Goal: Transaction & Acquisition: Purchase product/service

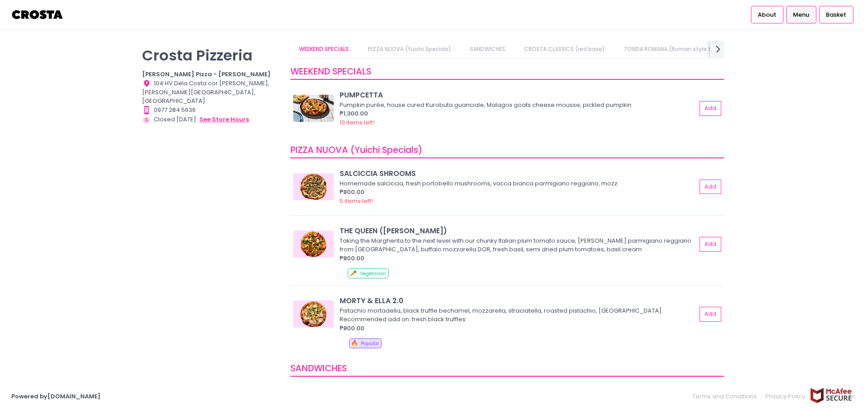
click at [232, 115] on button "see store hours" at bounding box center [224, 120] width 51 height 10
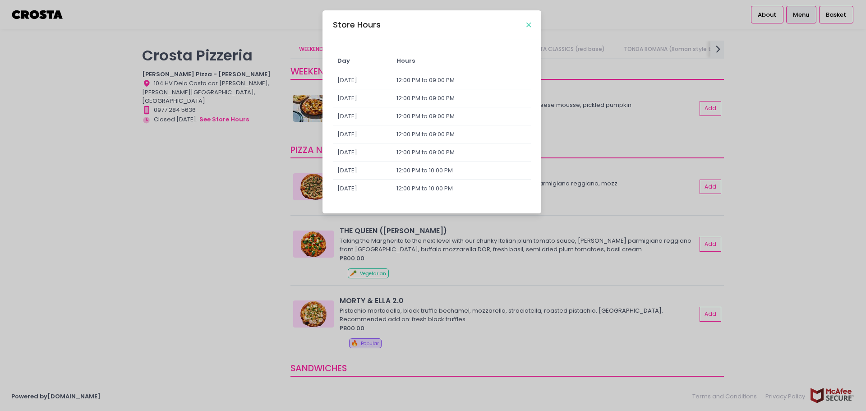
click at [530, 22] on icon "Close" at bounding box center [529, 25] width 5 height 7
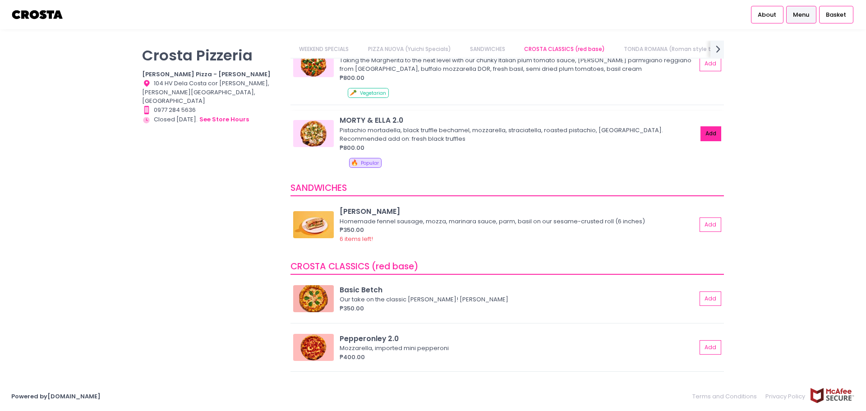
click at [701, 134] on button "Add" at bounding box center [711, 133] width 21 height 15
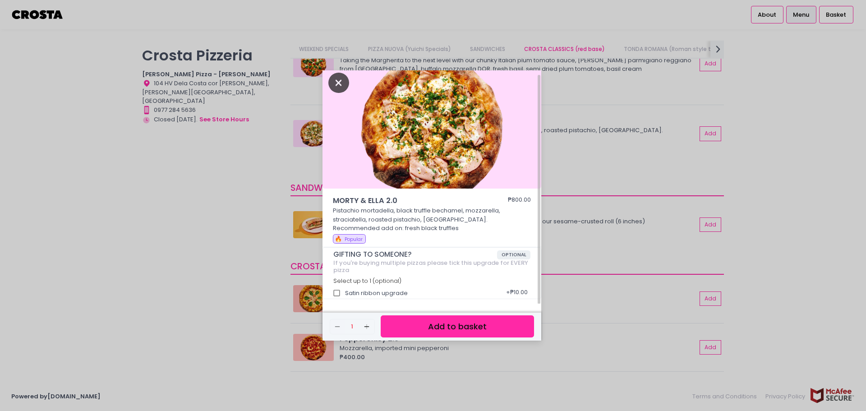
click at [338, 81] on icon "Close" at bounding box center [339, 83] width 21 height 20
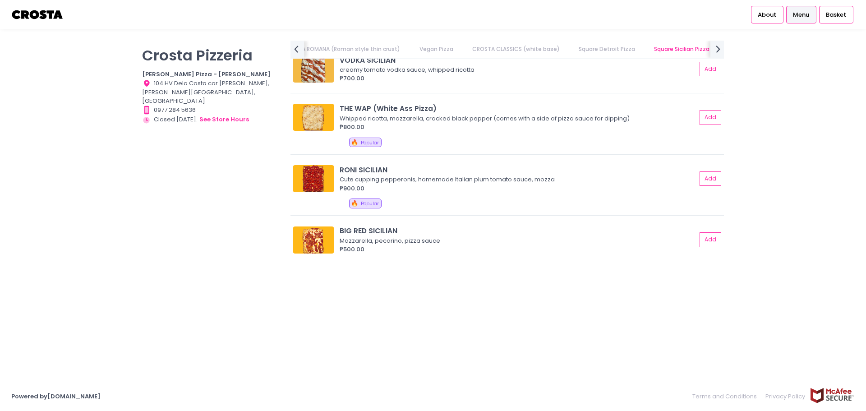
scroll to position [0, 416]
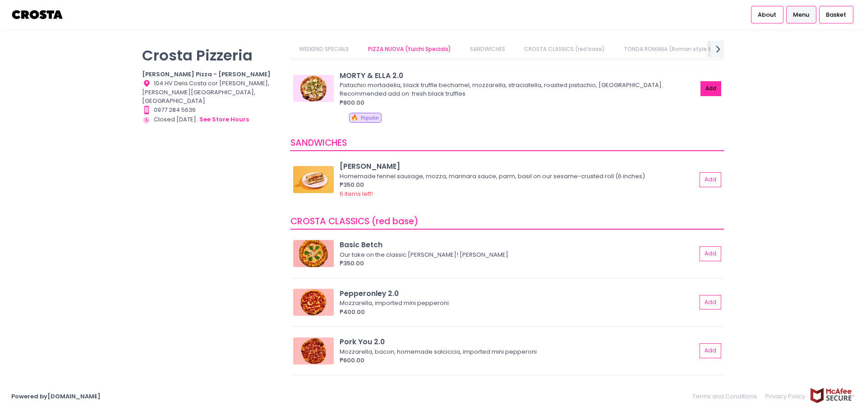
click at [704, 86] on button "Add" at bounding box center [711, 88] width 21 height 15
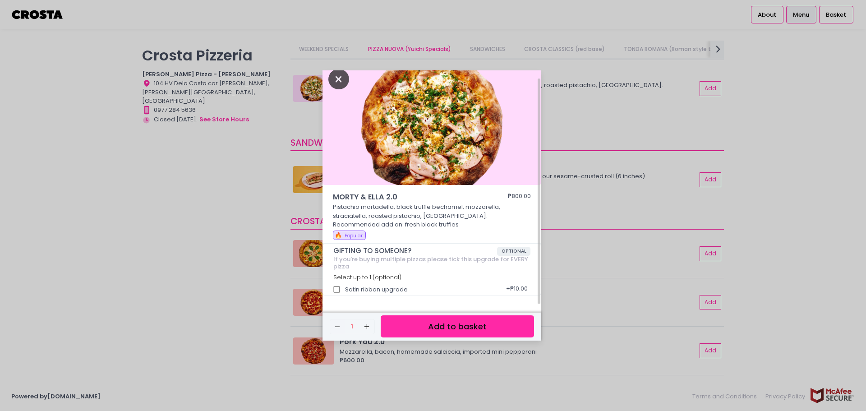
click at [337, 83] on icon "Close" at bounding box center [339, 79] width 21 height 20
